Goal: Information Seeking & Learning: Learn about a topic

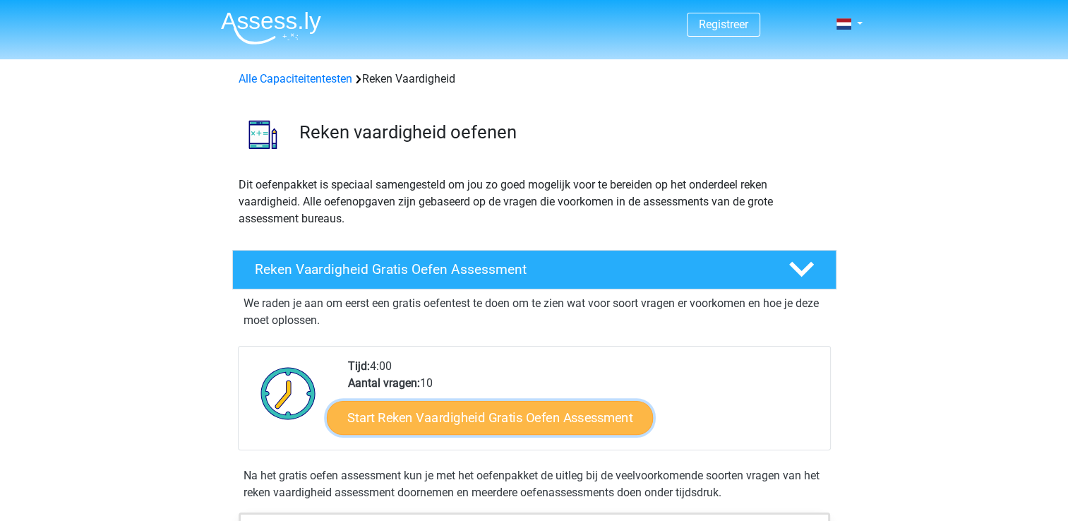
click at [441, 417] on link "Start Reken Vaardigheid Gratis Oefen Assessment" at bounding box center [490, 417] width 326 height 34
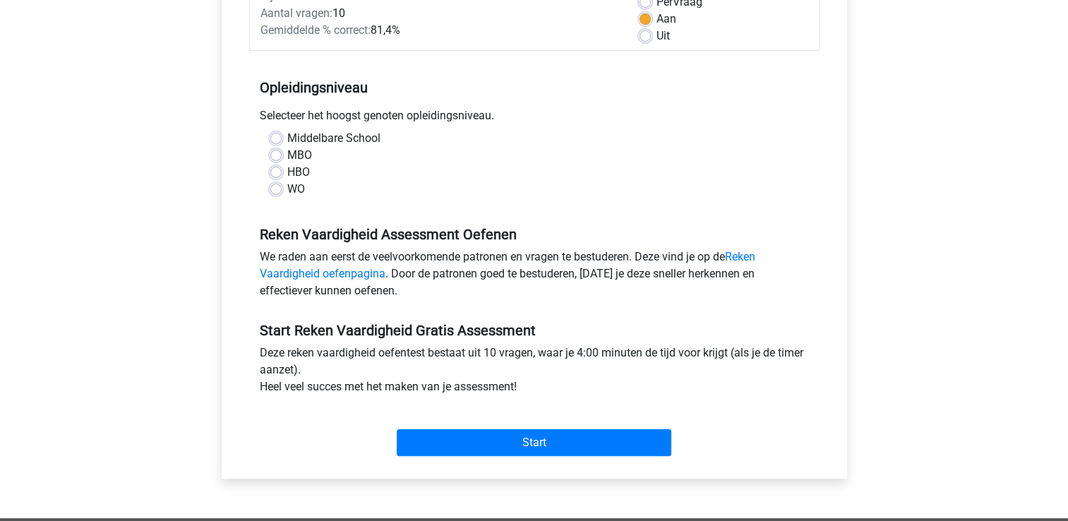
scroll to position [226, 0]
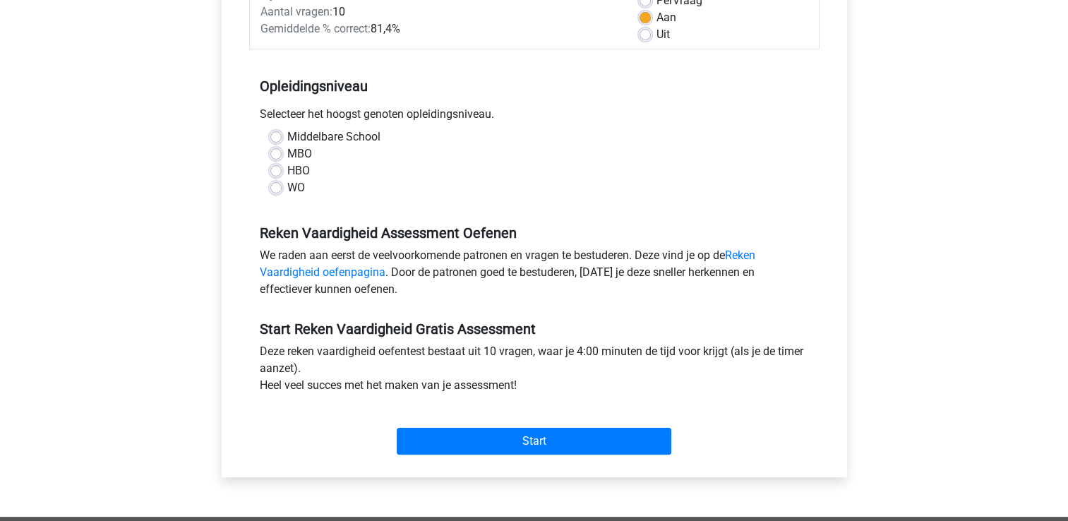
click at [287, 141] on label "Middelbare School" at bounding box center [333, 137] width 93 height 17
click at [276, 141] on input "Middelbare School" at bounding box center [275, 136] width 11 height 14
radio input "true"
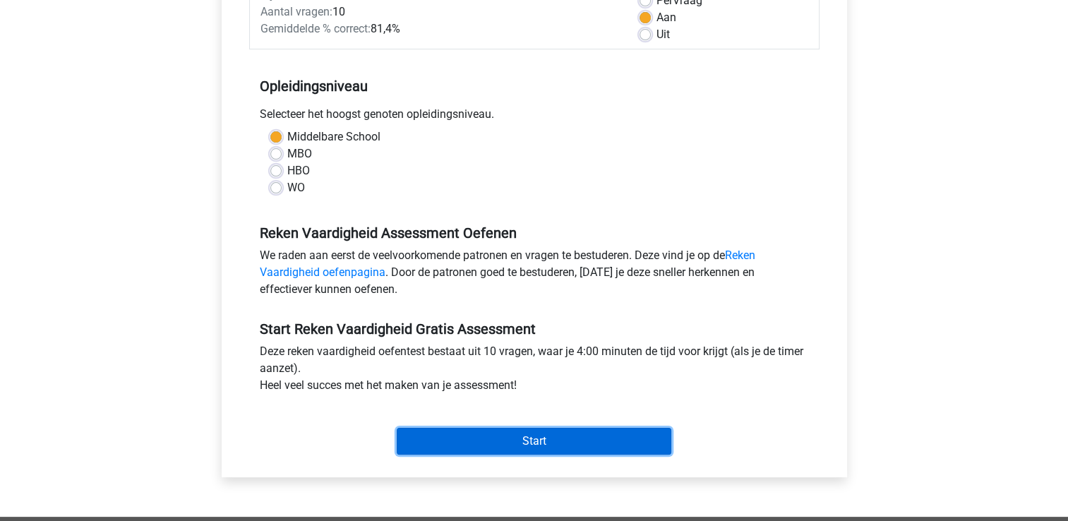
click at [610, 445] on input "Start" at bounding box center [534, 441] width 275 height 27
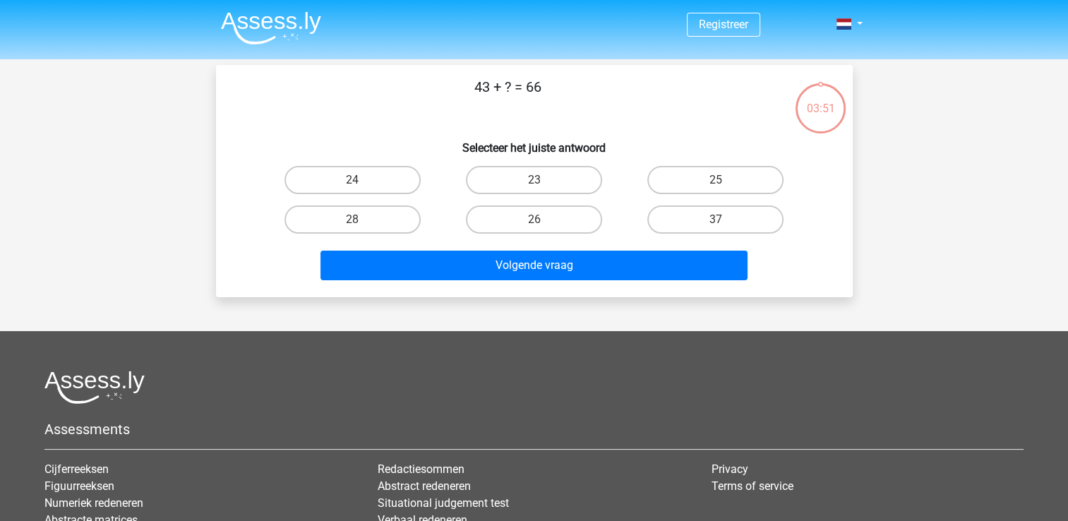
click at [540, 182] on input "23" at bounding box center [538, 184] width 9 height 9
radio input "true"
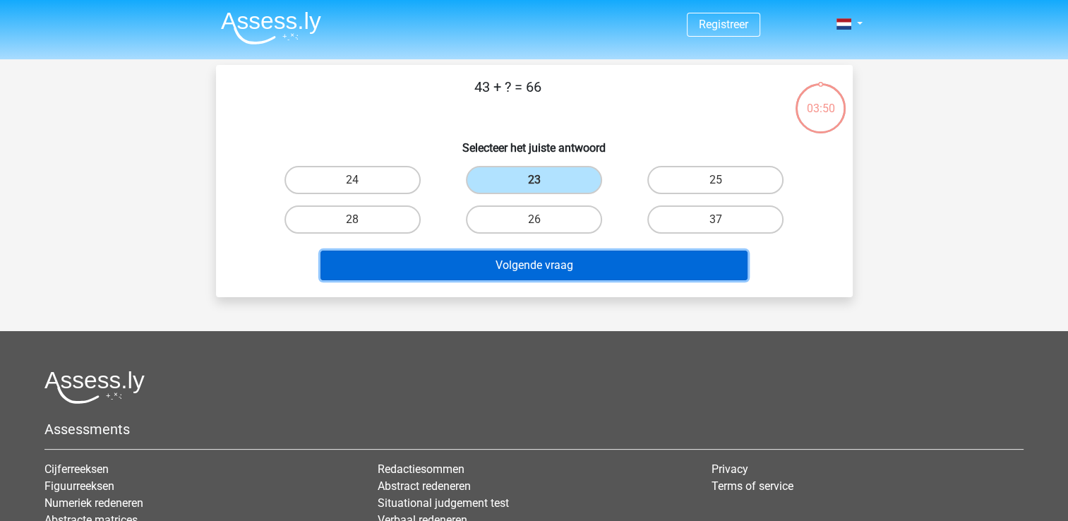
click at [540, 259] on button "Volgende vraag" at bounding box center [534, 266] width 427 height 30
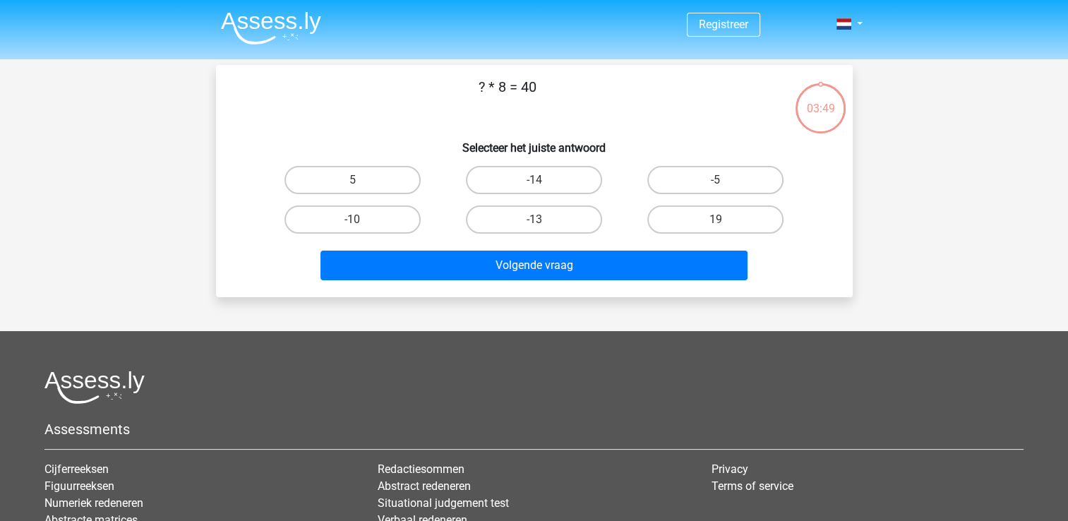
scroll to position [65, 0]
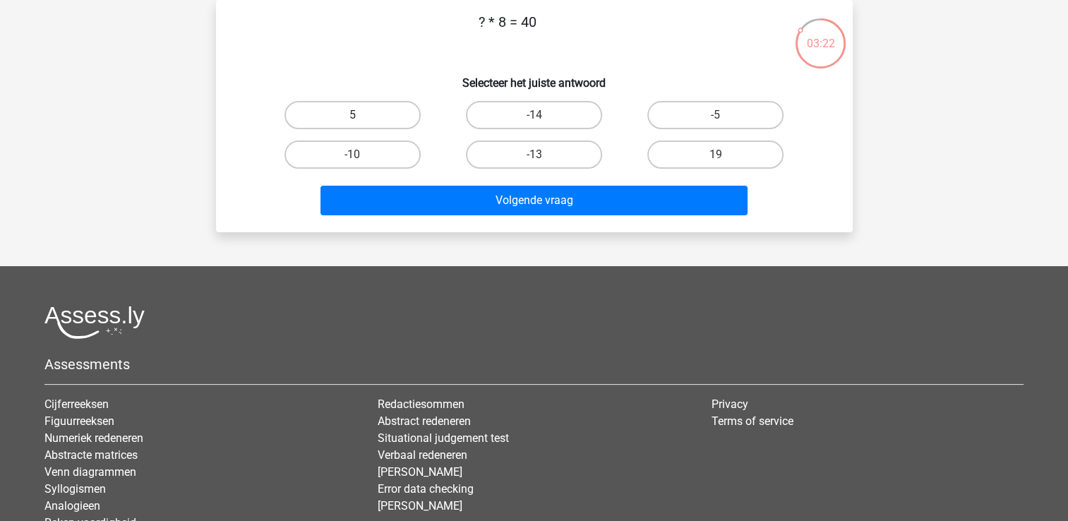
click at [398, 121] on label "5" at bounding box center [353, 115] width 136 height 28
click at [362, 121] on input "5" at bounding box center [356, 119] width 9 height 9
radio input "true"
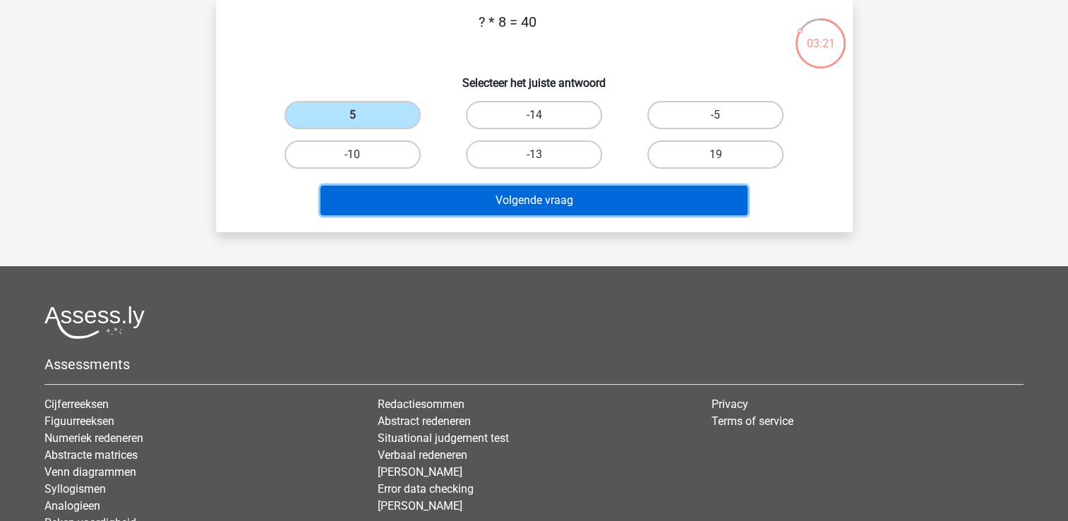
click at [495, 191] on button "Volgende vraag" at bounding box center [534, 201] width 427 height 30
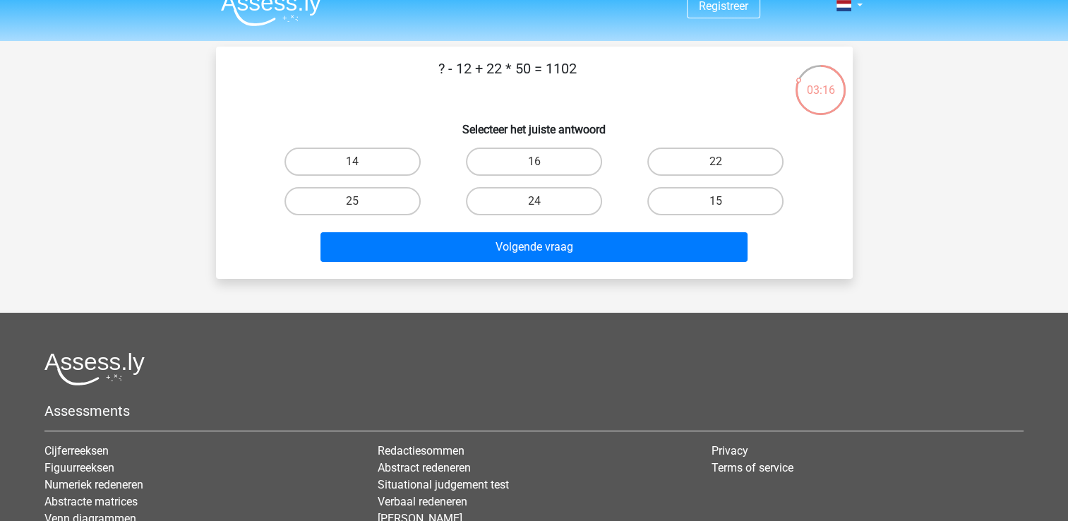
scroll to position [0, 0]
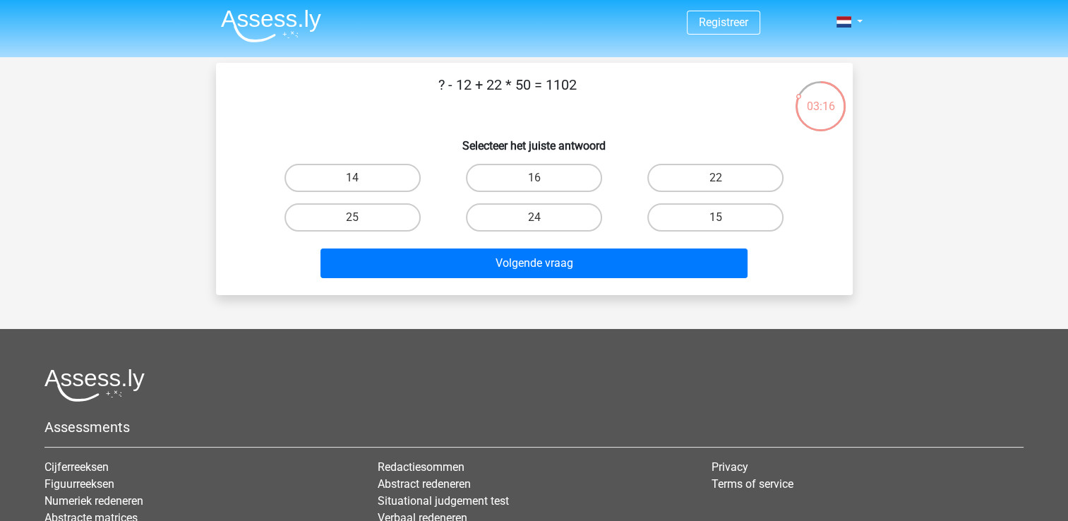
drag, startPoint x: 486, startPoint y: 20, endPoint x: 525, endPoint y: 8, distance: 40.4
click at [525, 8] on div "Registreer Nederlands English" at bounding box center [534, 350] width 1068 height 704
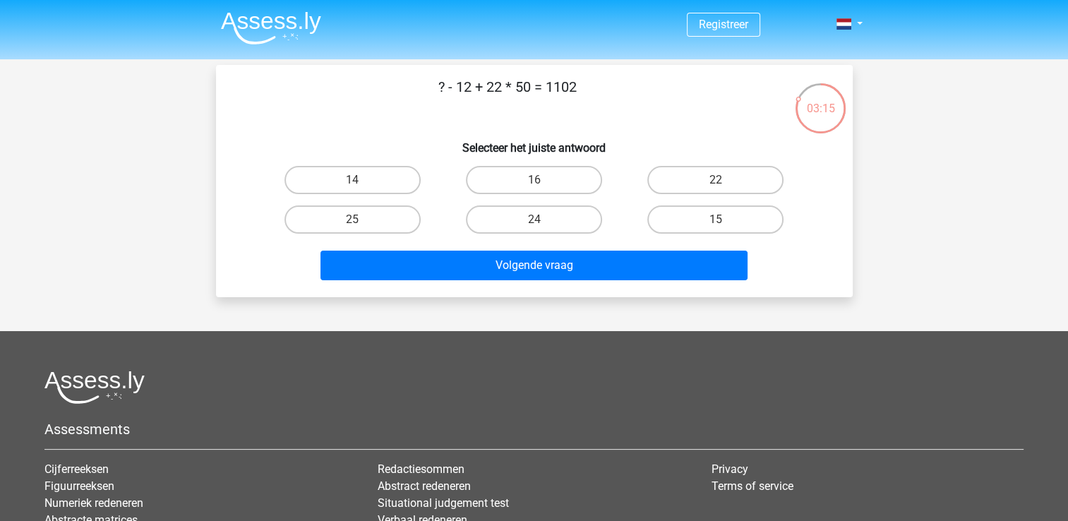
drag, startPoint x: 525, startPoint y: 8, endPoint x: 494, endPoint y: 112, distance: 107.5
click at [494, 112] on p "? - 12 + 22 * 50 = 1102" at bounding box center [508, 97] width 539 height 42
click at [703, 181] on label "22" at bounding box center [716, 180] width 136 height 28
click at [716, 181] on input "22" at bounding box center [720, 184] width 9 height 9
radio input "true"
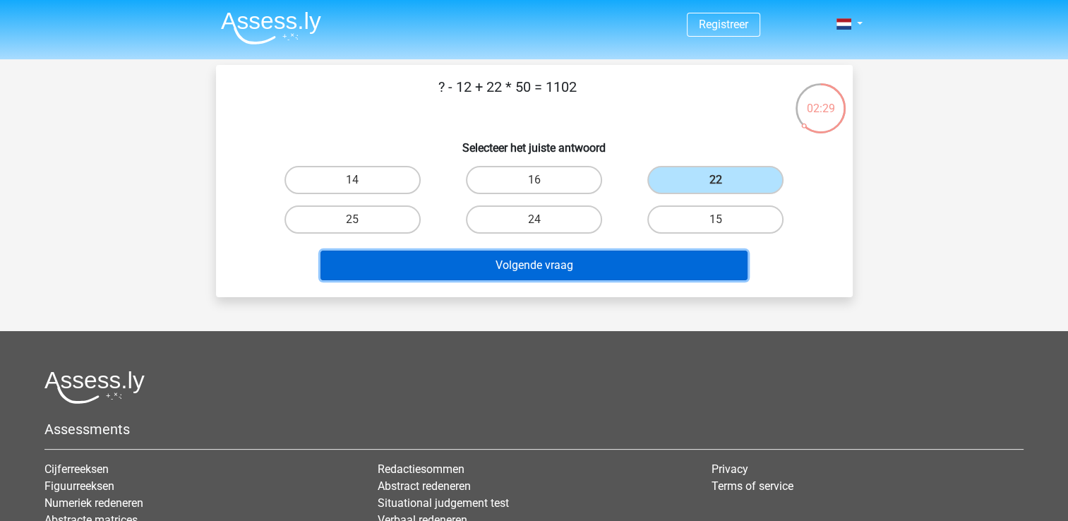
click at [656, 278] on button "Volgende vraag" at bounding box center [534, 266] width 427 height 30
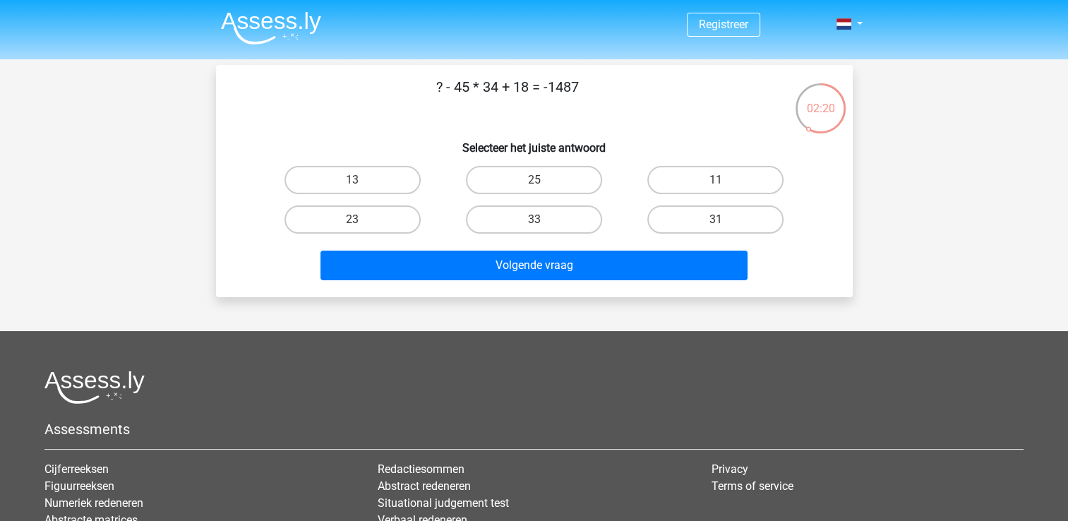
drag, startPoint x: 459, startPoint y: 83, endPoint x: 500, endPoint y: 86, distance: 41.1
click at [500, 86] on p "? - 45 * 34 + 18 = -1487" at bounding box center [508, 97] width 539 height 42
click at [533, 217] on label "33" at bounding box center [534, 219] width 136 height 28
click at [534, 220] on input "33" at bounding box center [538, 224] width 9 height 9
radio input "true"
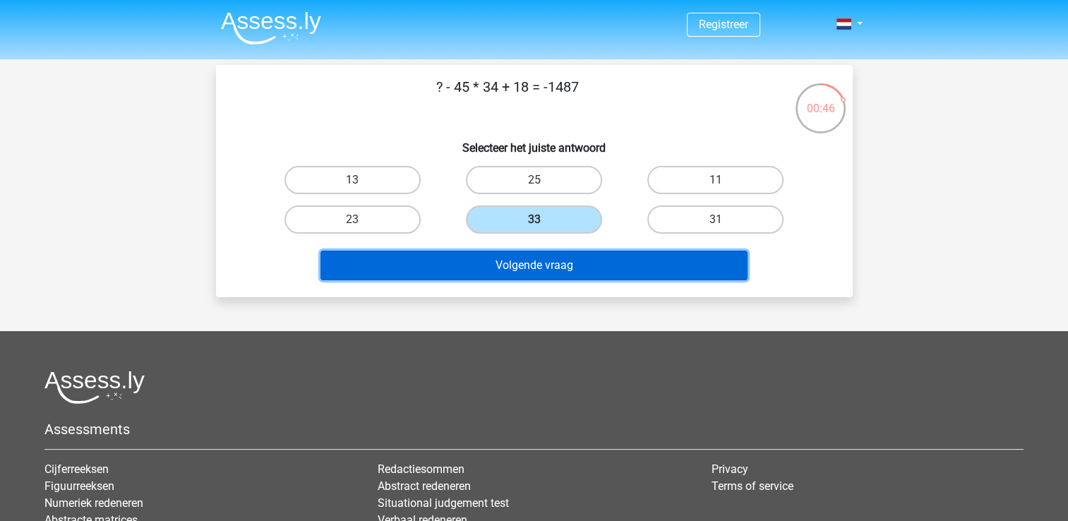
click at [532, 253] on button "Volgende vraag" at bounding box center [534, 266] width 427 height 30
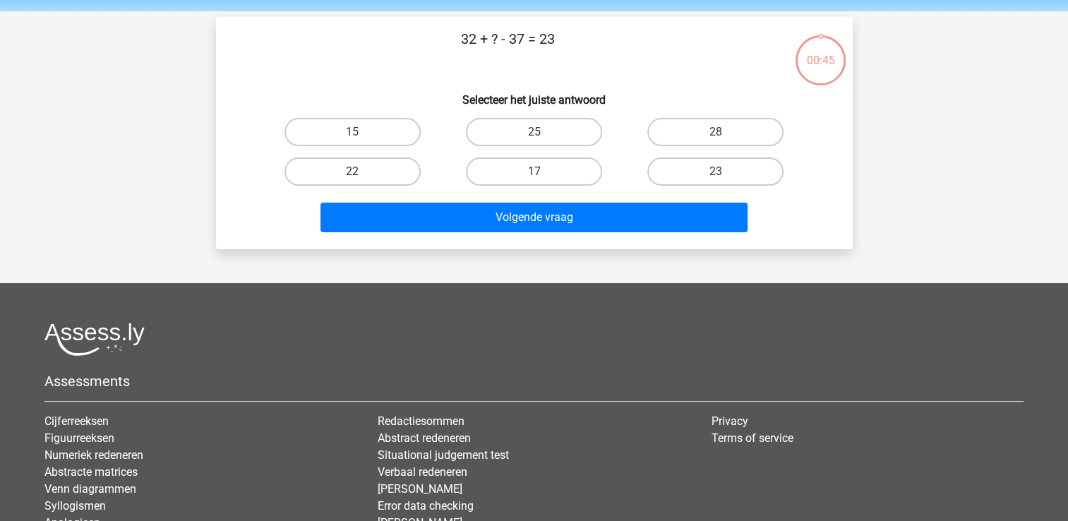
scroll to position [65, 0]
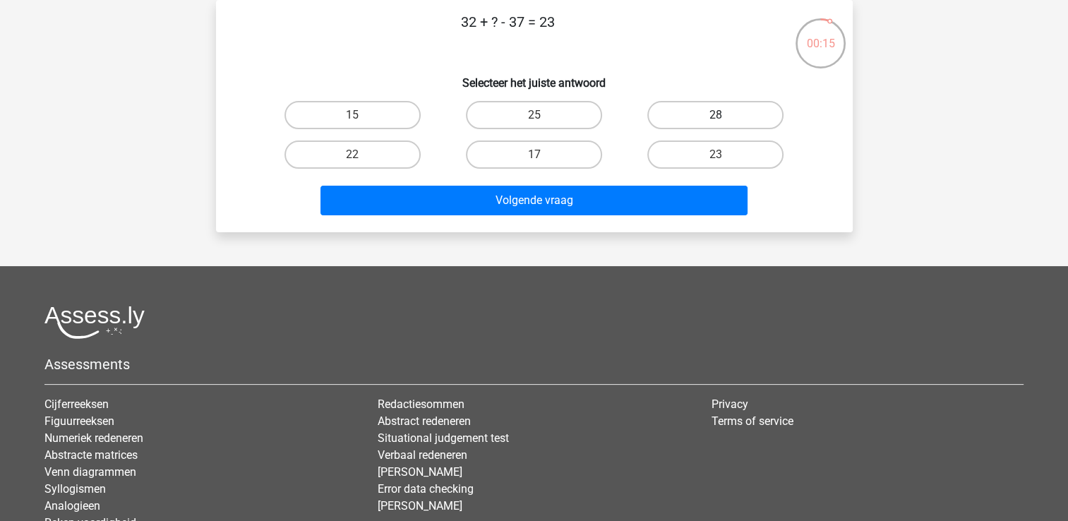
click at [755, 114] on label "28" at bounding box center [716, 115] width 136 height 28
click at [725, 115] on input "28" at bounding box center [720, 119] width 9 height 9
radio input "true"
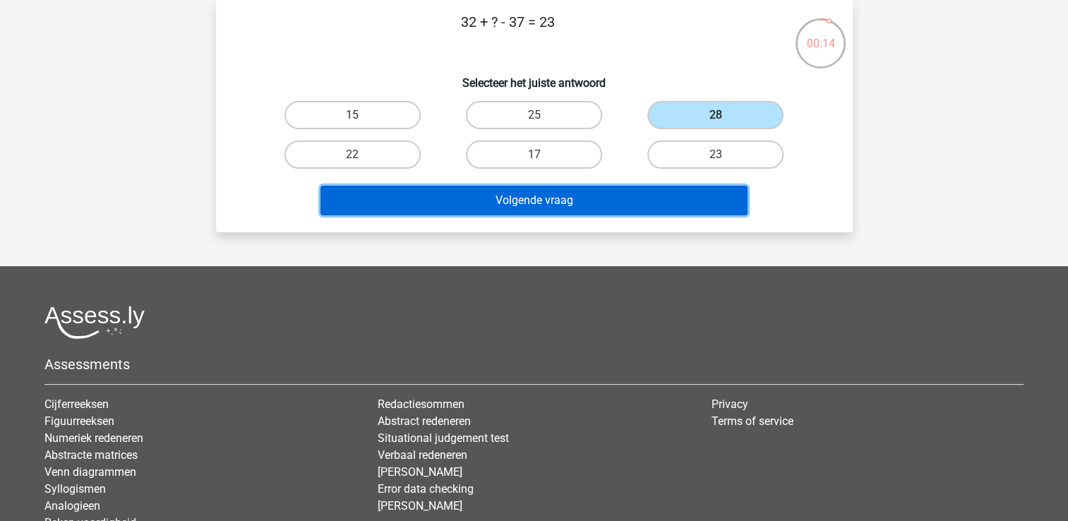
click at [684, 210] on button "Volgende vraag" at bounding box center [534, 201] width 427 height 30
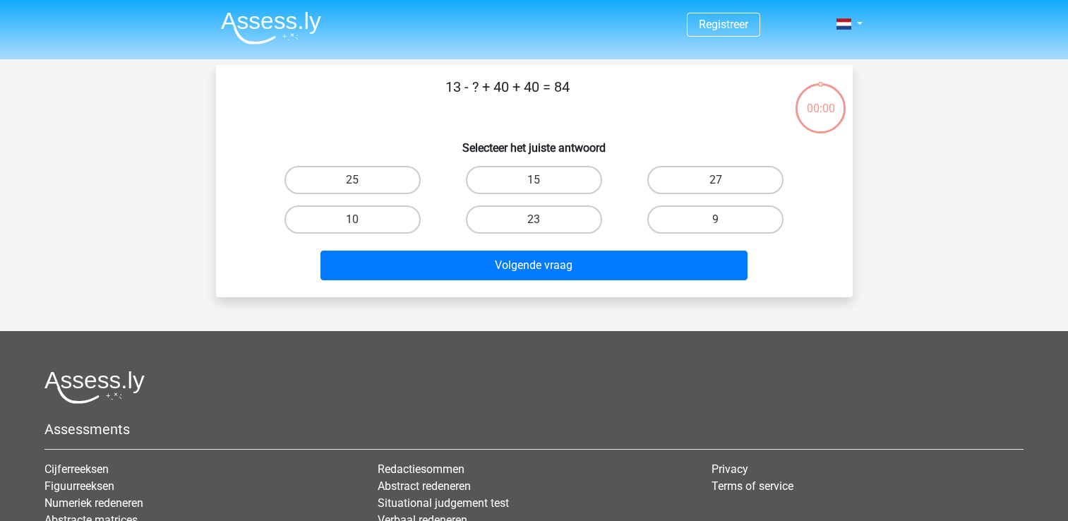
scroll to position [65, 0]
